Goal: Task Accomplishment & Management: Use online tool/utility

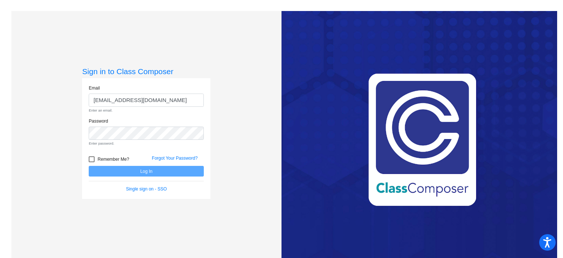
click at [143, 156] on form "Email gischmitz@hcsdcyclones.com Enter an email. Password Enter password. Remem…" at bounding box center [146, 139] width 115 height 108
click at [93, 158] on div at bounding box center [92, 159] width 6 height 6
click at [92, 162] on input "Remember Me?" at bounding box center [91, 162] width 0 height 0
checkbox input "true"
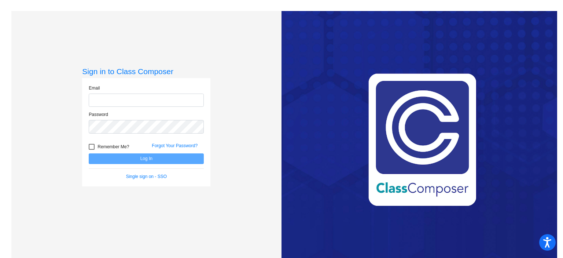
type input "[EMAIL_ADDRESS][DOMAIN_NAME]"
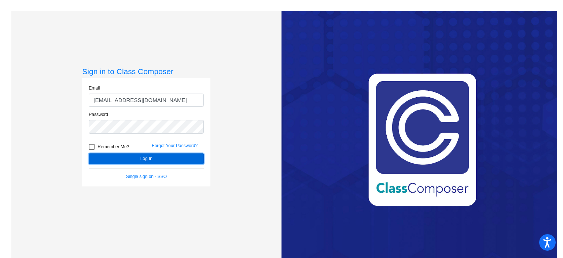
click at [148, 157] on button "Log In" at bounding box center [146, 158] width 115 height 11
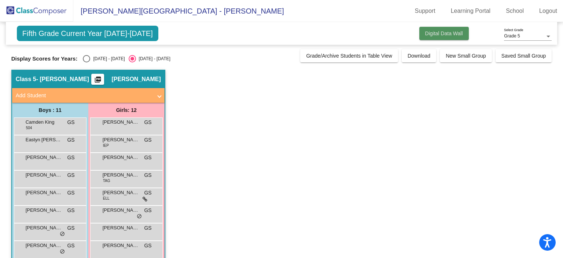
click at [433, 33] on span "Digital Data Wall" at bounding box center [444, 33] width 38 height 6
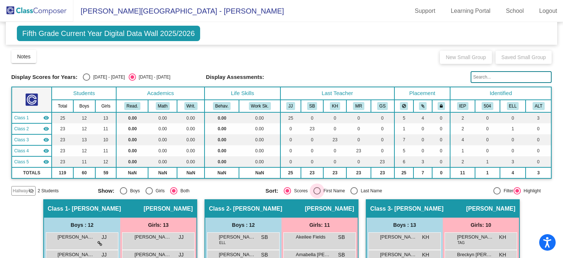
click at [317, 190] on div "Select an option" at bounding box center [316, 190] width 7 height 7
click at [317, 194] on input "First Name" at bounding box center [317, 194] width 0 height 0
radio input "true"
